Goal: Task Accomplishment & Management: Manage account settings

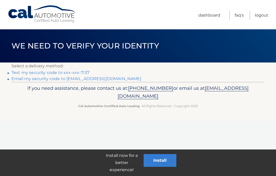
click at [61, 74] on link "Text my security code to xxx-xxx-7137" at bounding box center [51, 72] width 78 height 5
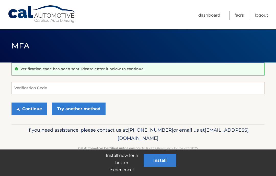
click at [36, 68] on p "Verification code has been sent. Please enter it below to continue." at bounding box center [82, 69] width 124 height 5
click at [25, 93] on input "Verification Code" at bounding box center [138, 88] width 253 height 13
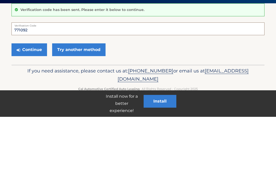
type input "771092"
click at [31, 103] on button "Continue" at bounding box center [30, 109] width 36 height 13
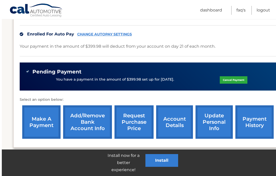
scroll to position [127, 0]
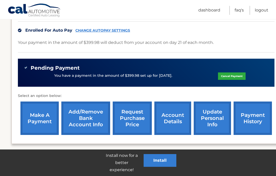
click at [38, 116] on link "make a payment" at bounding box center [39, 118] width 38 height 33
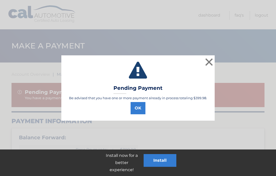
select select "YmI1N2EwZjEtNTkxYi00MmZkLWE3NTUtYzE2OGJmZjYwODdk"
click at [211, 62] on button "×" at bounding box center [209, 62] width 10 height 10
